Goal: Task Accomplishment & Management: Use online tool/utility

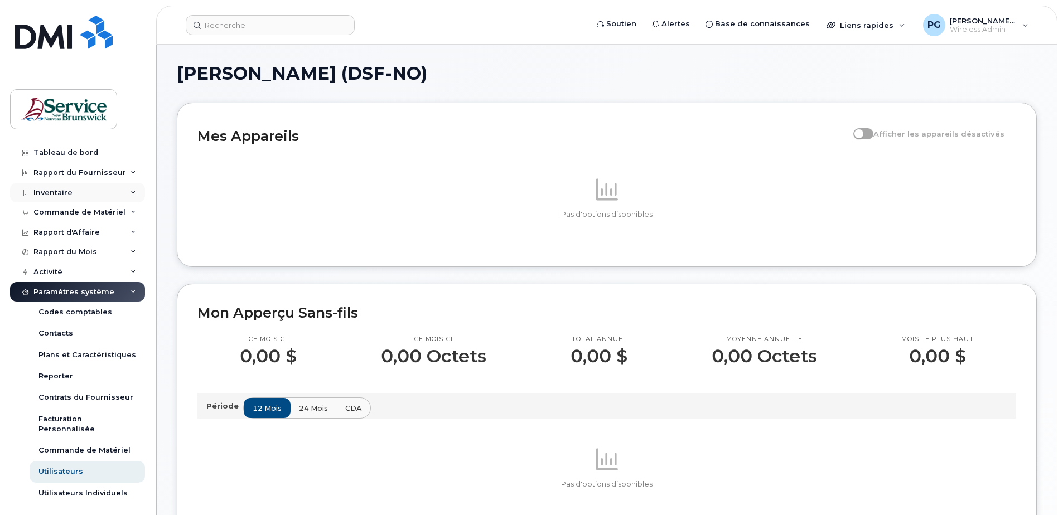
click at [73, 187] on div "Inventaire" at bounding box center [77, 193] width 135 height 20
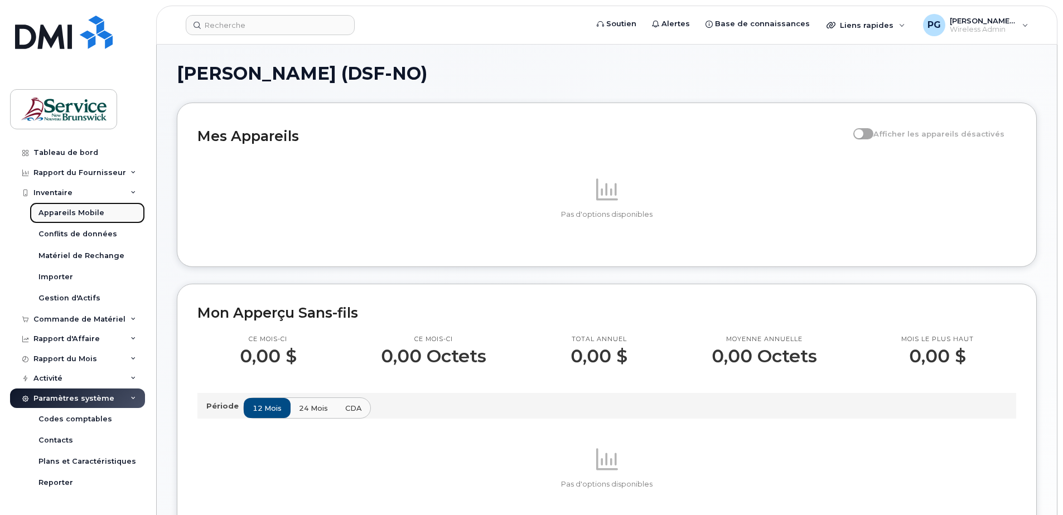
click at [62, 215] on div "Appareils Mobile" at bounding box center [71, 213] width 66 height 10
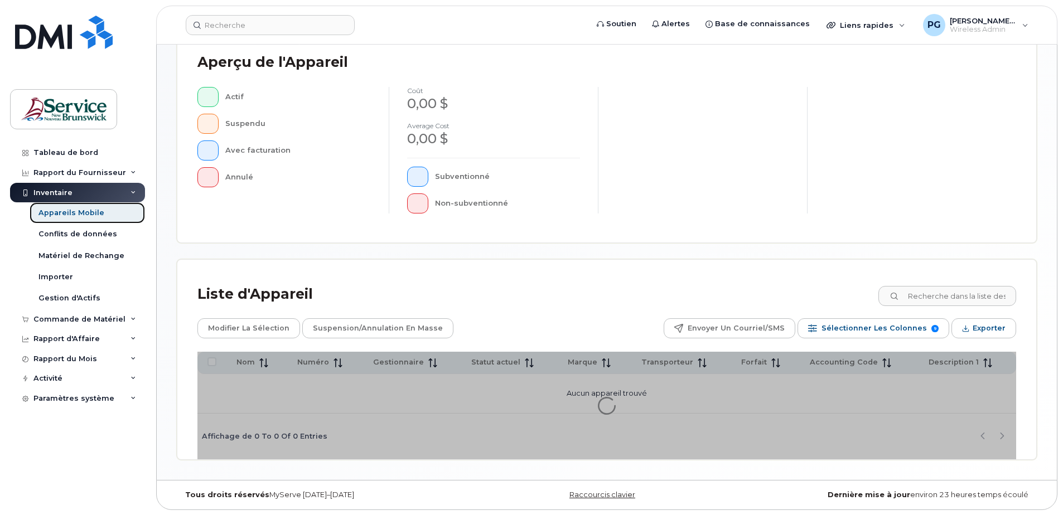
scroll to position [255, 0]
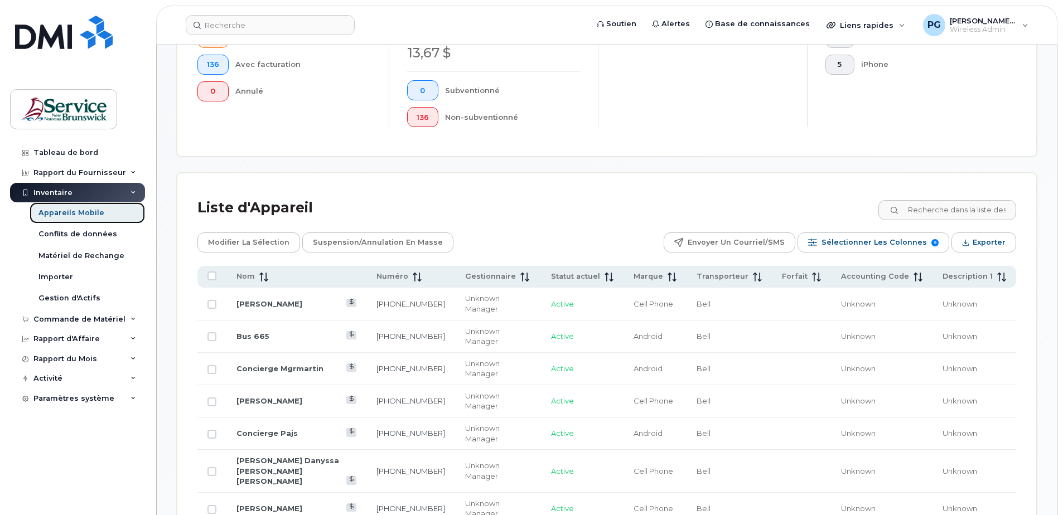
scroll to position [366, 0]
click at [422, 278] on icon at bounding box center [417, 278] width 9 height 9
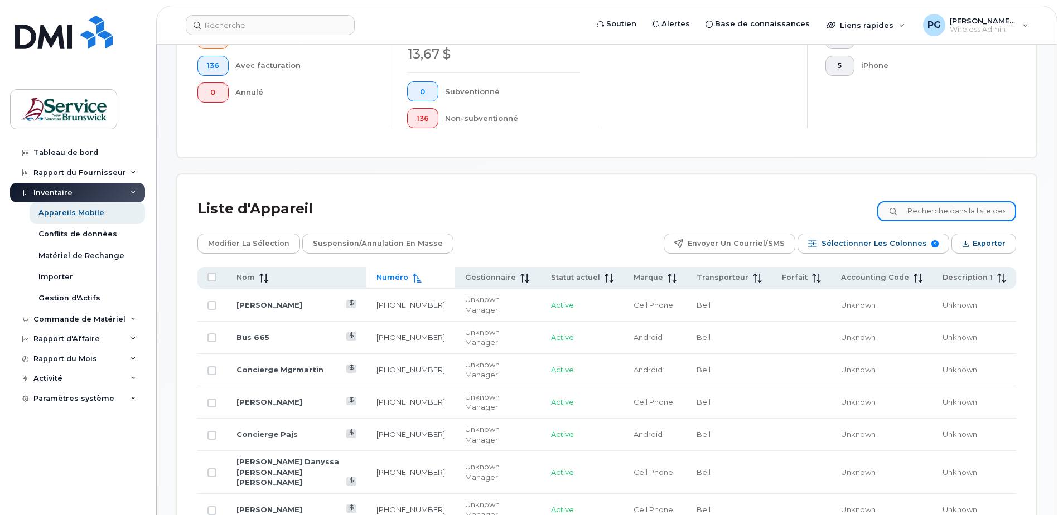
click at [934, 210] on input at bounding box center [946, 211] width 139 height 20
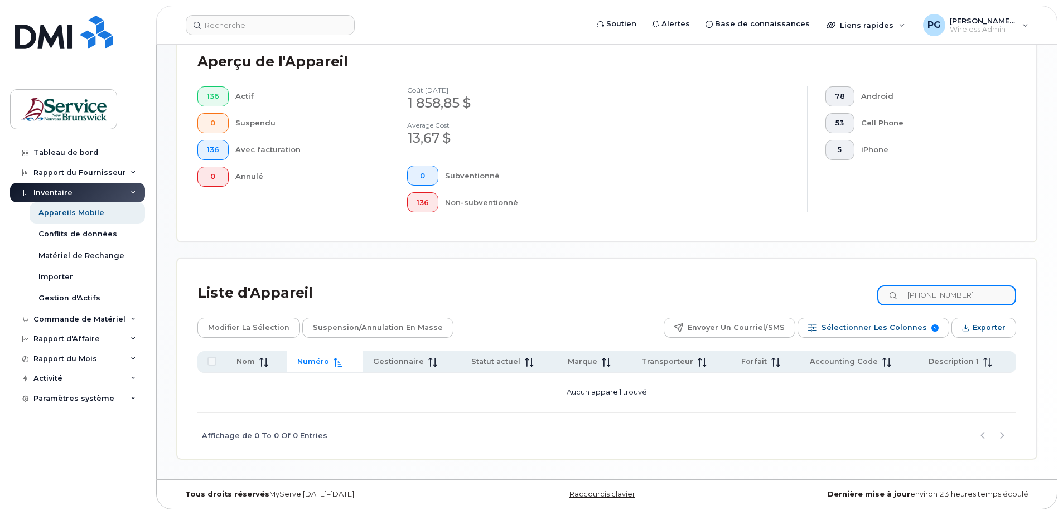
drag, startPoint x: 987, startPoint y: 294, endPoint x: 871, endPoint y: 294, distance: 116.0
click at [871, 294] on div "Liste d'Appareil [PHONE_NUMBER]" at bounding box center [606, 293] width 818 height 29
drag, startPoint x: 984, startPoint y: 293, endPoint x: 936, endPoint y: 301, distance: 48.6
click at [936, 301] on input "[PHONE_NUMBER]" at bounding box center [946, 295] width 139 height 20
click at [950, 297] on input "[PHONE_NUMBER]" at bounding box center [946, 295] width 139 height 20
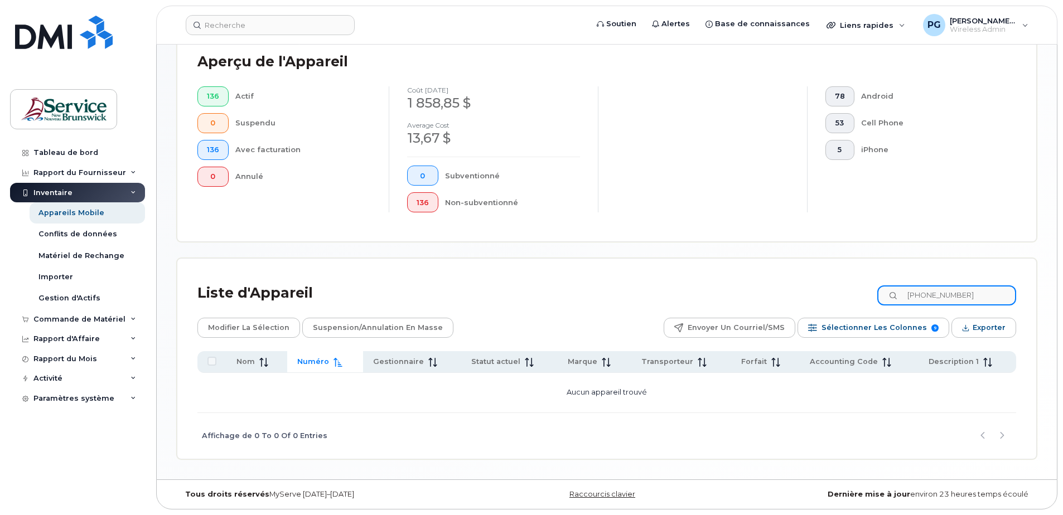
drag, startPoint x: 935, startPoint y: 298, endPoint x: 988, endPoint y: 304, distance: 53.3
click at [988, 304] on input "[PHONE_NUMBER]" at bounding box center [946, 295] width 139 height 20
drag, startPoint x: 691, startPoint y: 184, endPoint x: 605, endPoint y: 214, distance: 90.8
click at [606, 212] on div at bounding box center [702, 149] width 209 height 127
drag, startPoint x: 937, startPoint y: 298, endPoint x: 976, endPoint y: 298, distance: 39.0
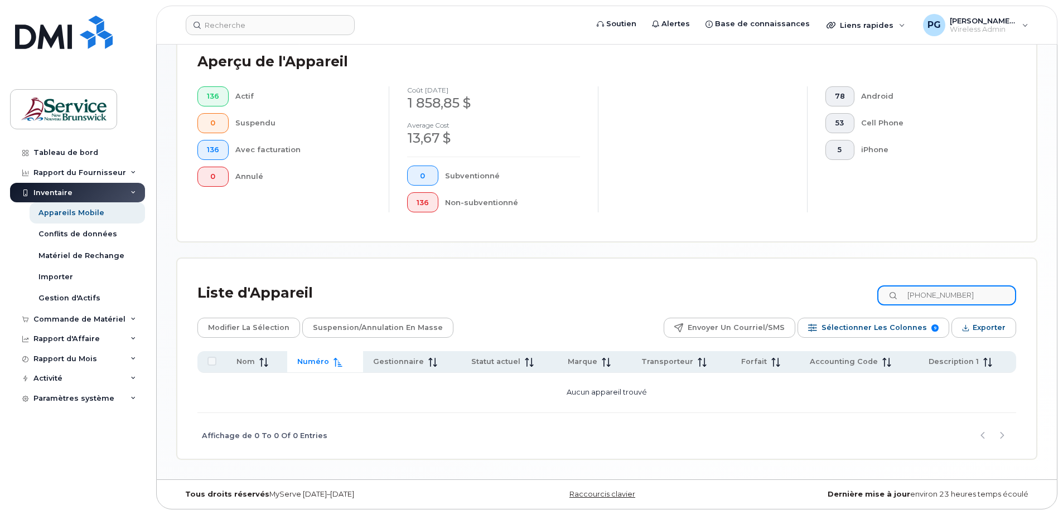
click at [976, 298] on input "506-473-0142" at bounding box center [946, 295] width 139 height 20
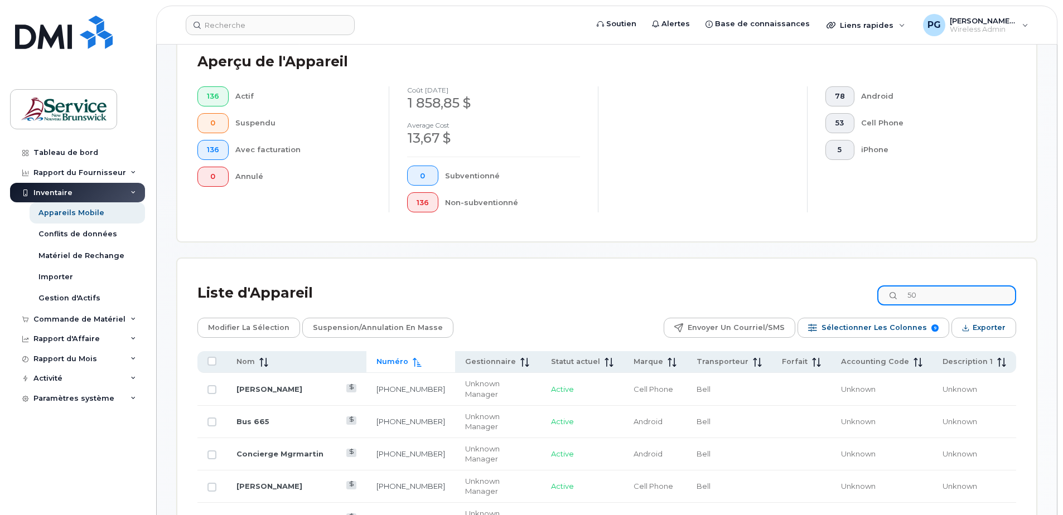
type input "5"
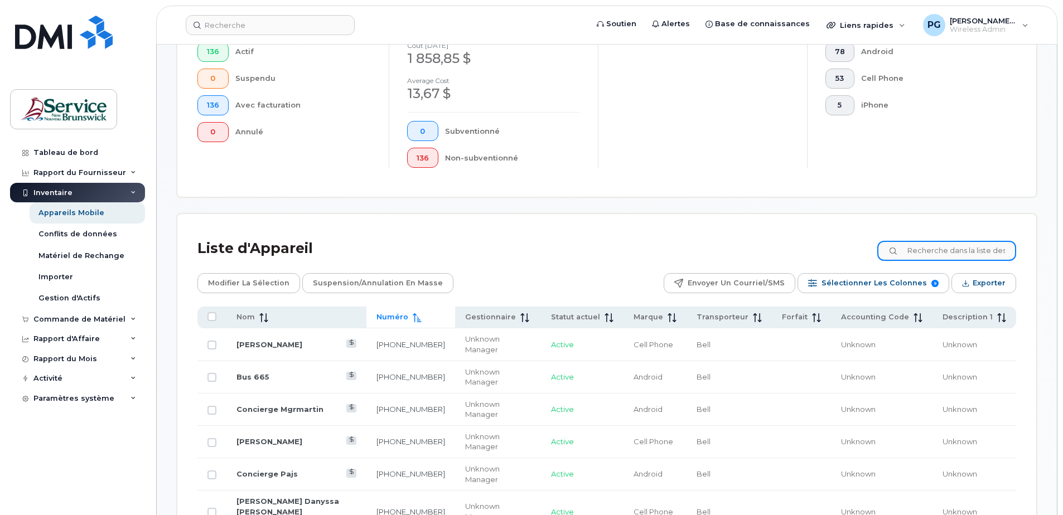
scroll to position [167, 0]
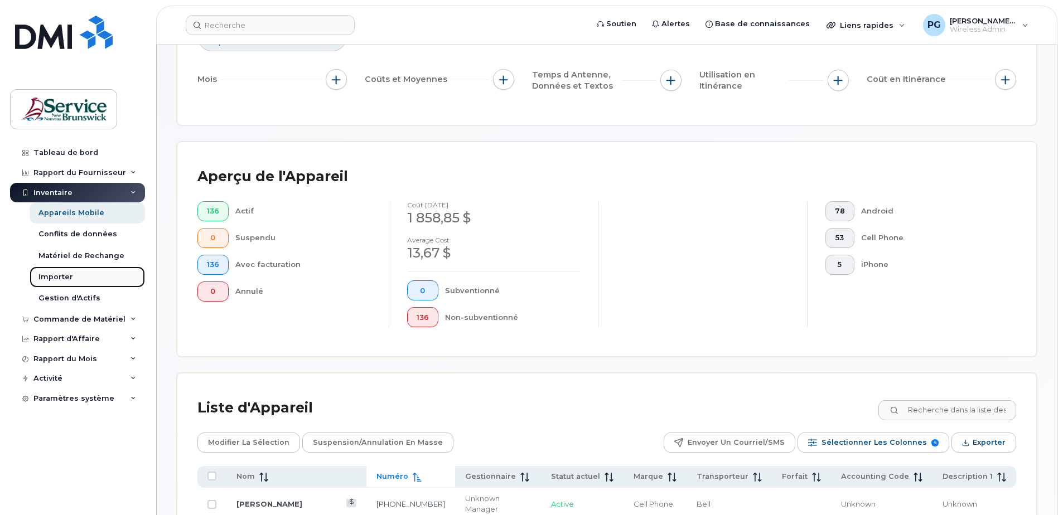
click at [51, 274] on div "Importer" at bounding box center [55, 277] width 35 height 10
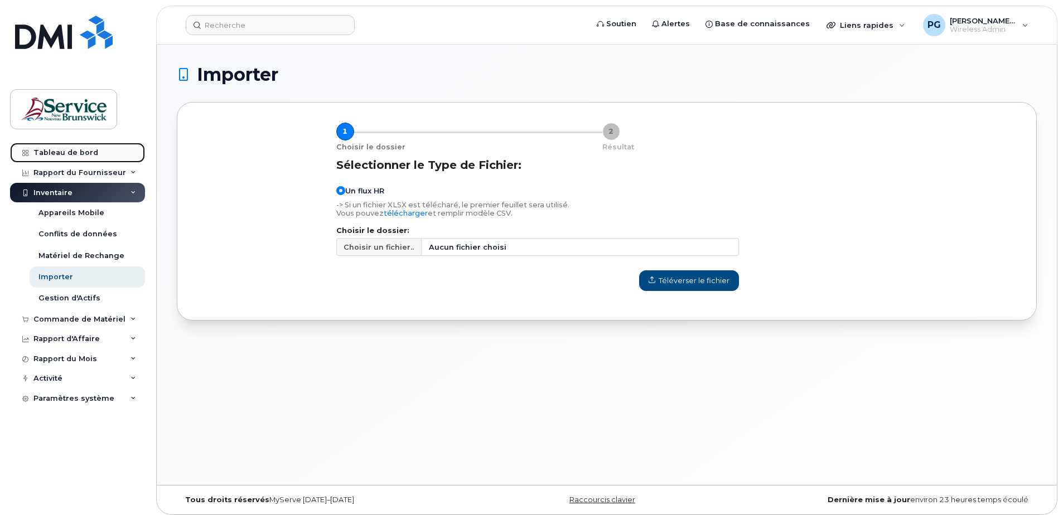
click at [59, 158] on link "Tableau de bord" at bounding box center [77, 153] width 135 height 20
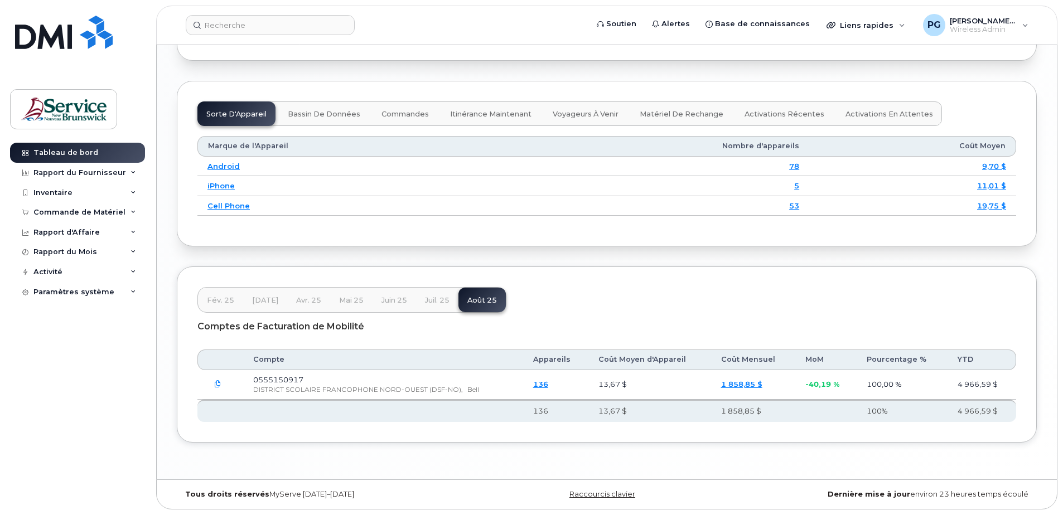
scroll to position [1367, 0]
